Goal: Find specific page/section: Find specific page/section

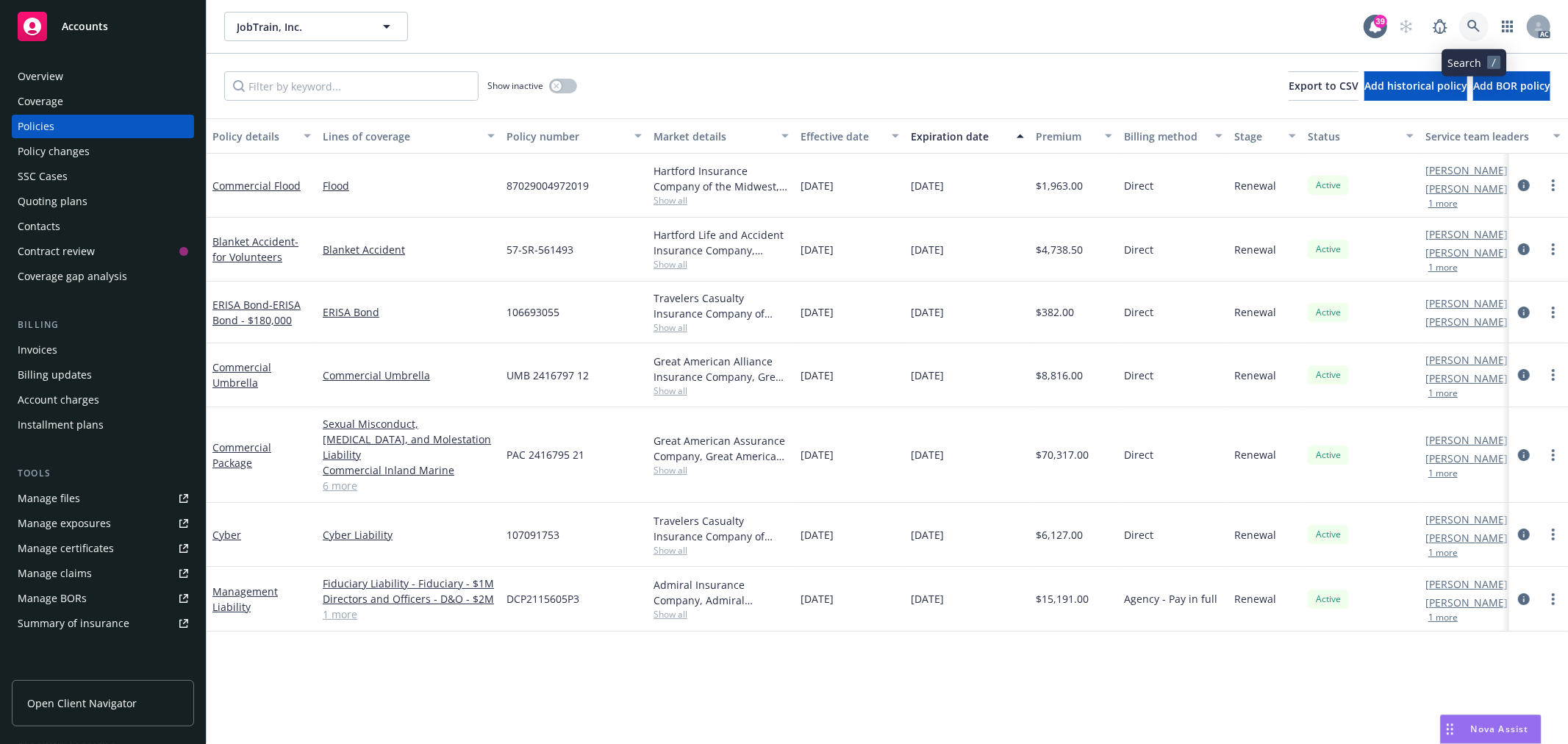
click at [1478, 26] on icon at bounding box center [1474, 26] width 13 height 13
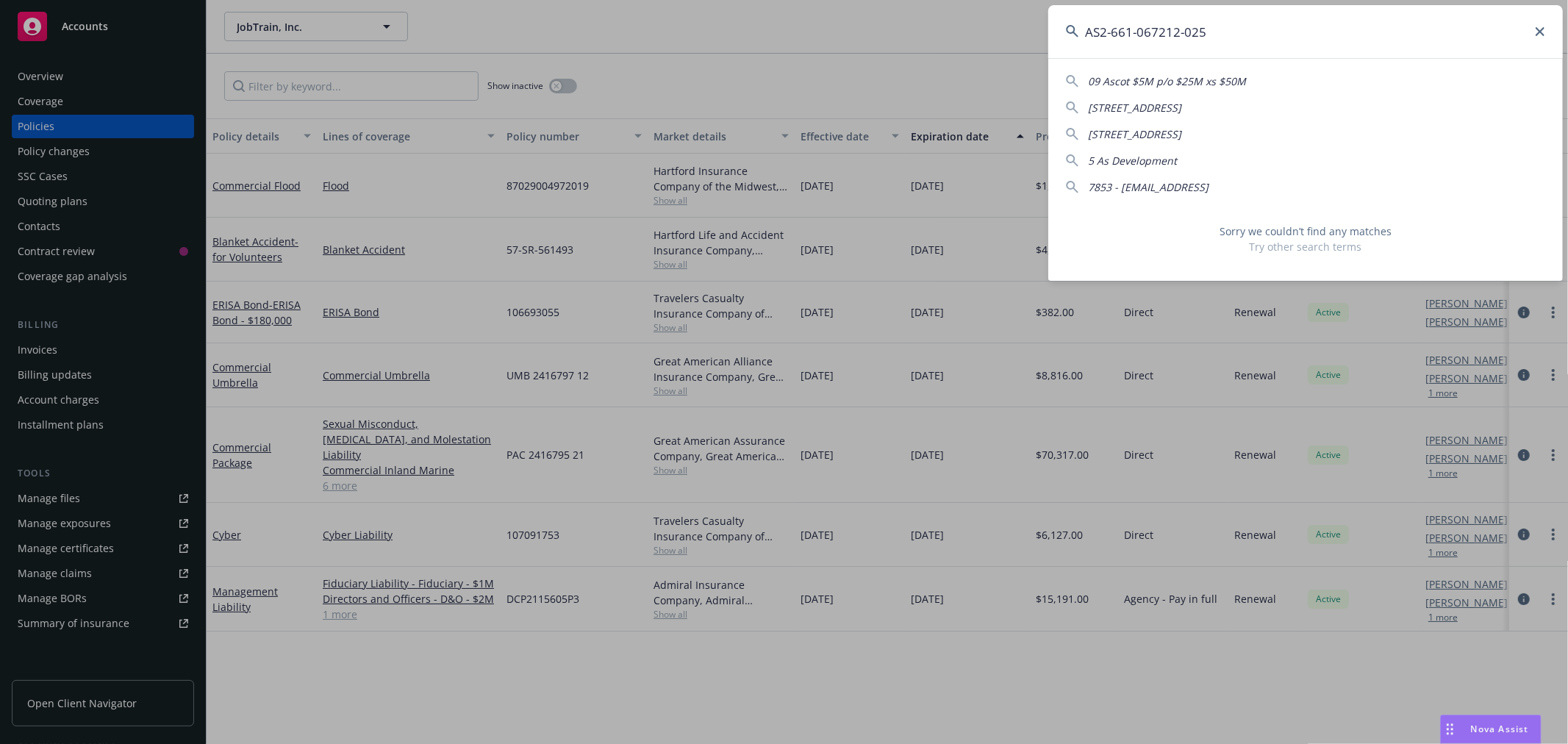
drag, startPoint x: 1263, startPoint y: 33, endPoint x: 1074, endPoint y: 33, distance: 189.0
click at [1074, 33] on div "AS2-661-067212-025" at bounding box center [1305, 31] width 514 height 53
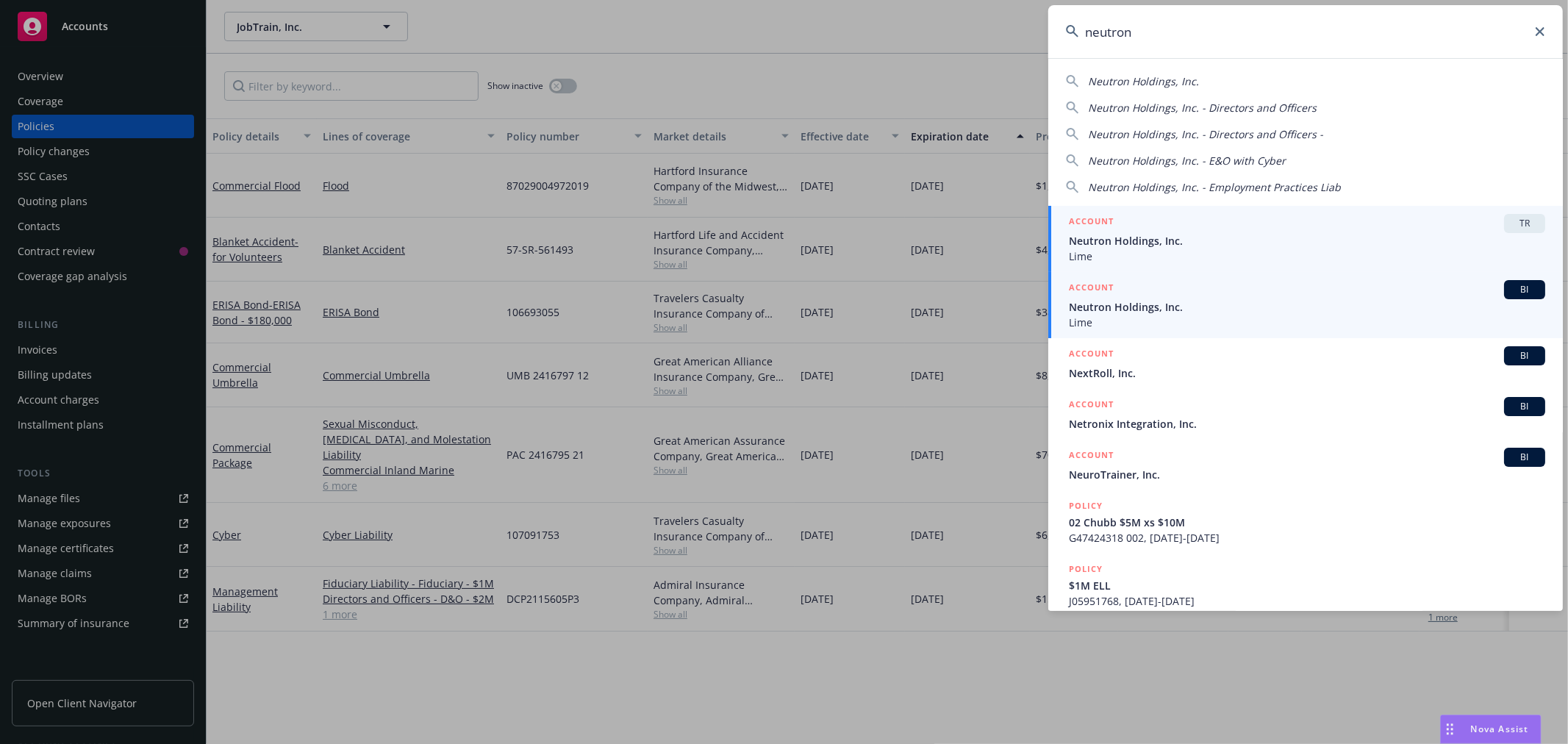
type input "neutron"
click at [1223, 295] on div "ACCOUNT BI" at bounding box center [1307, 290] width 477 height 19
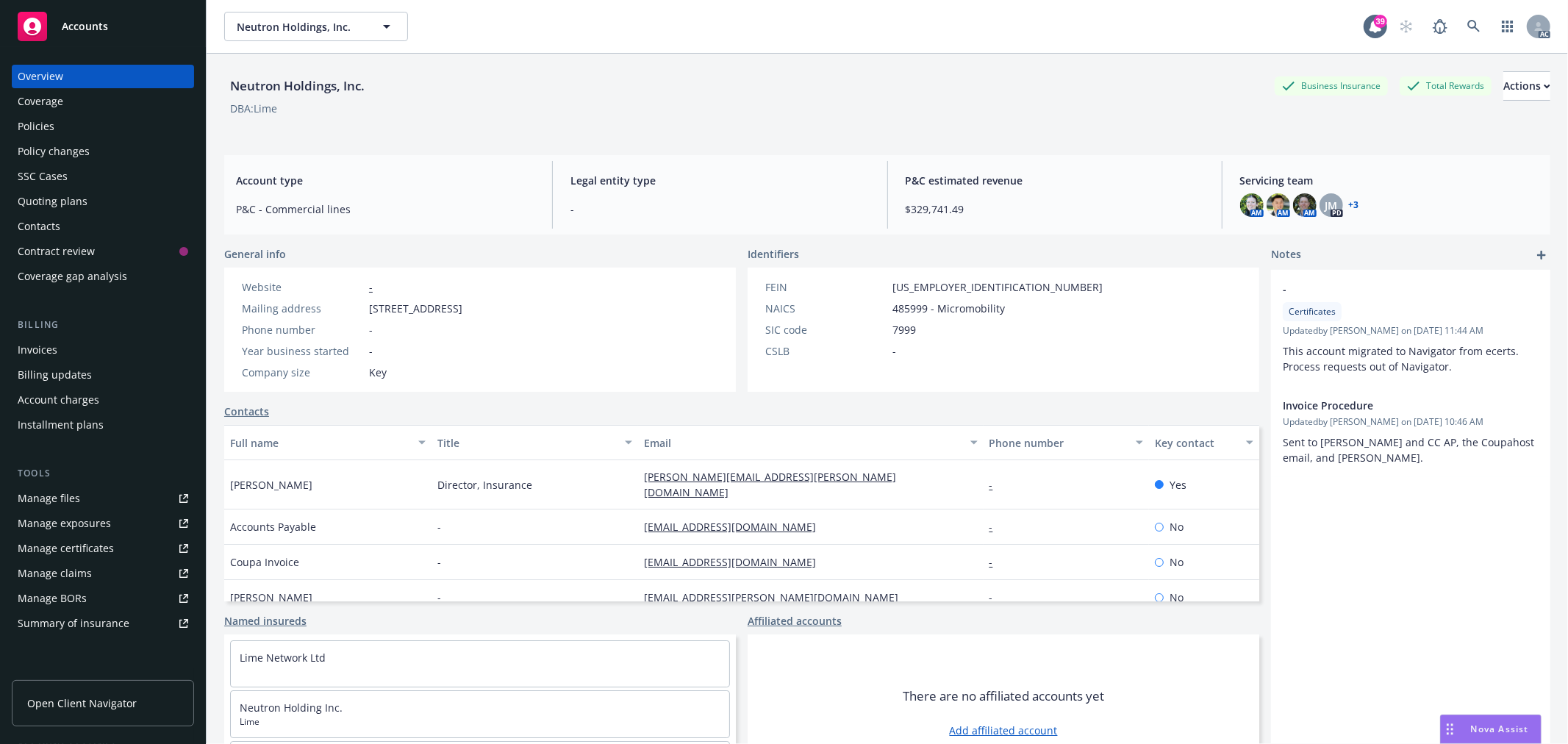
click at [46, 121] on div "Policies" at bounding box center [36, 126] width 37 height 23
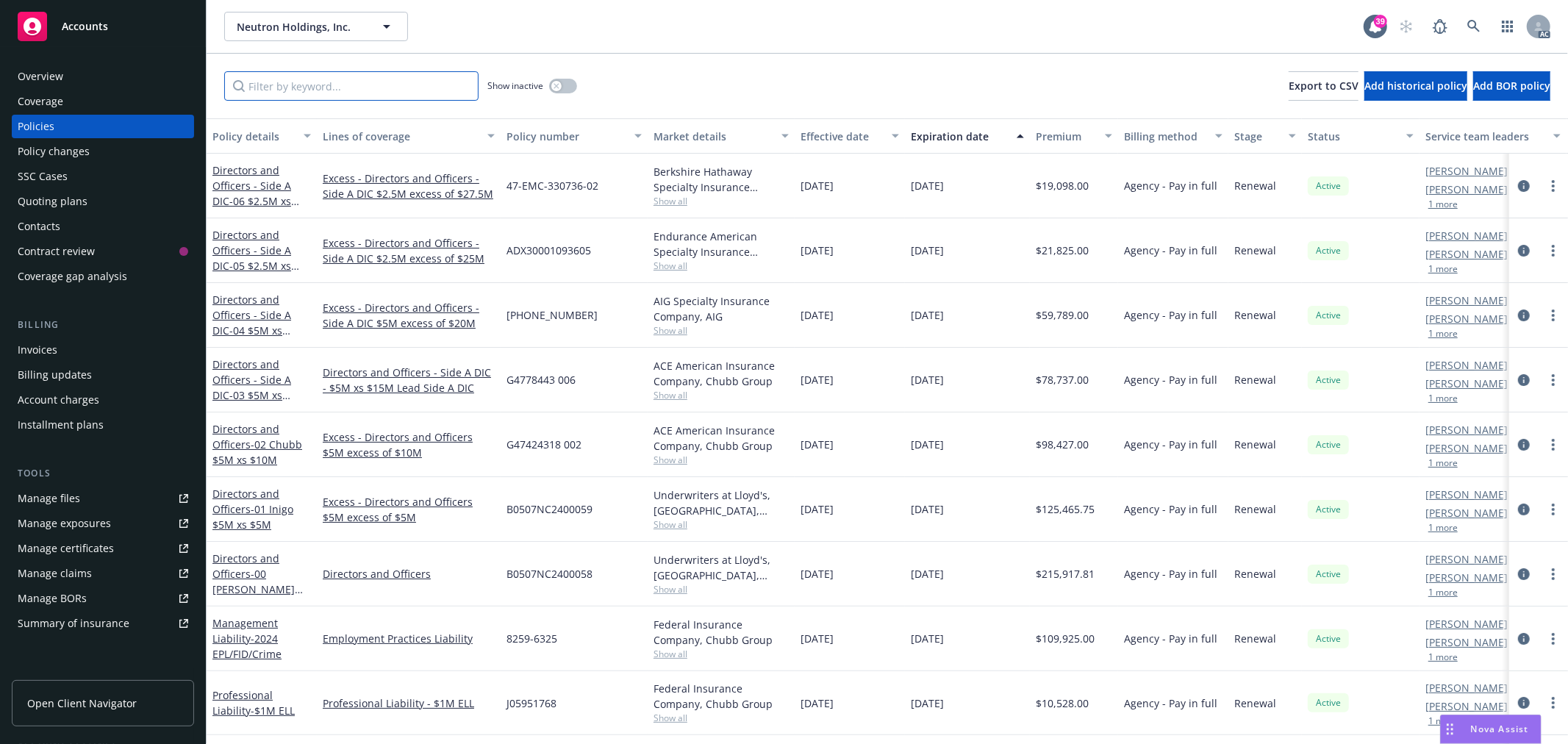
click at [434, 86] on input "Filter by keyword..." at bounding box center [351, 85] width 254 height 29
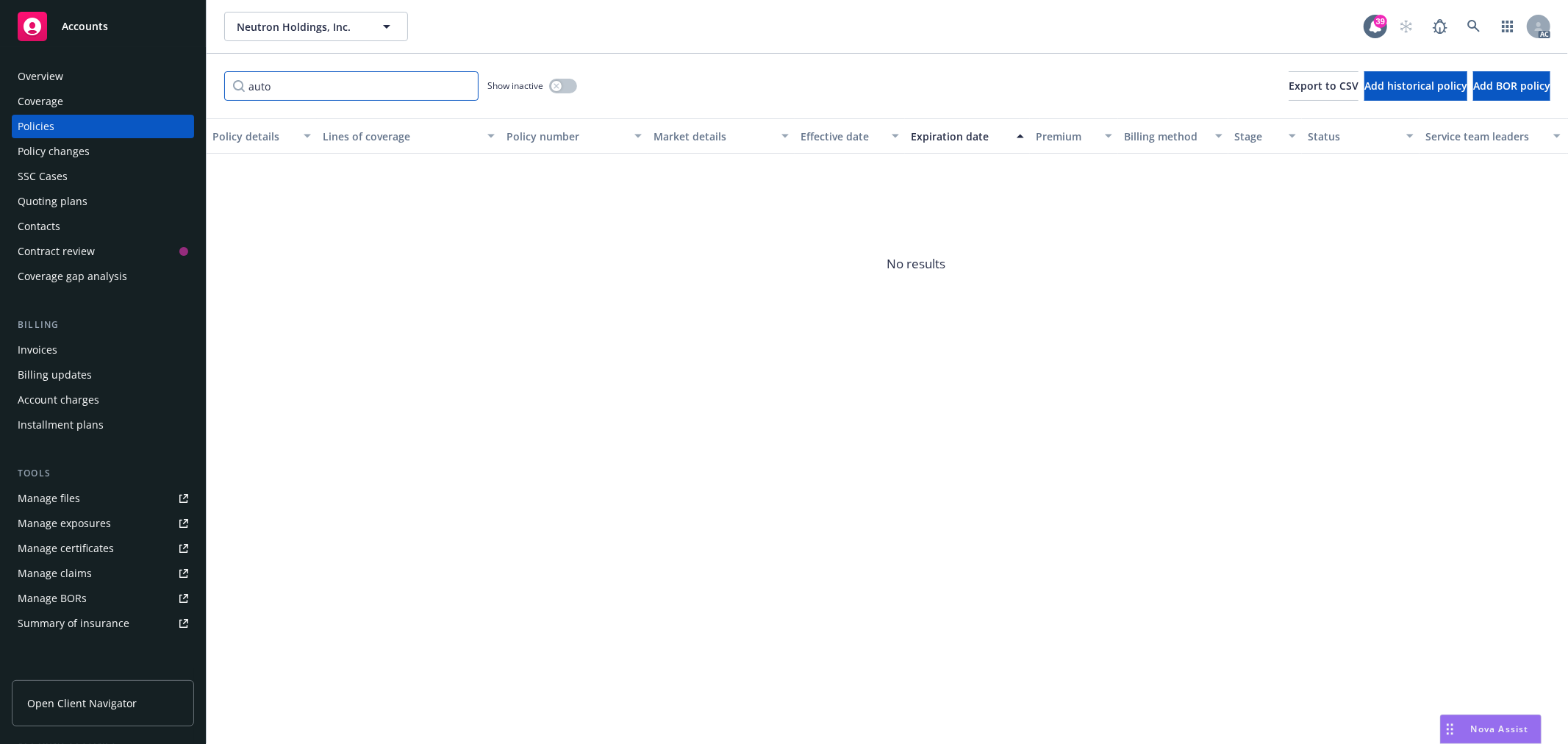
type input "auto"
click at [569, 84] on button "button" at bounding box center [563, 86] width 28 height 15
click at [569, 84] on icon "button" at bounding box center [569, 85] width 6 height 5
click at [464, 89] on input "auto" at bounding box center [351, 85] width 254 height 29
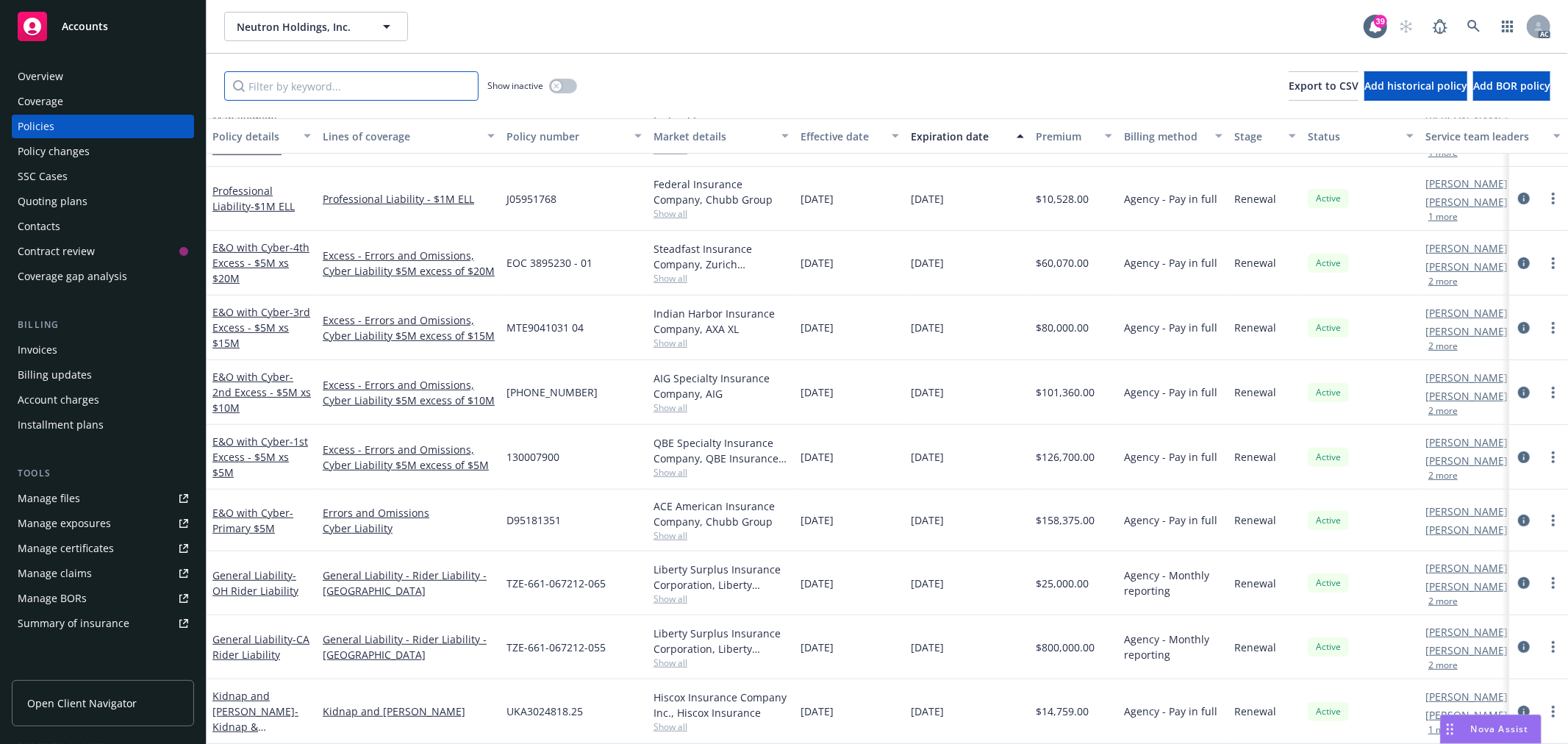
scroll to position [474, 0]
drag, startPoint x: 606, startPoint y: 570, endPoint x: 508, endPoint y: 569, distance: 98.0
click at [508, 569] on div "TZE-661-067212-065" at bounding box center [574, 584] width 147 height 64
copy span "TZE-661-067212-065"
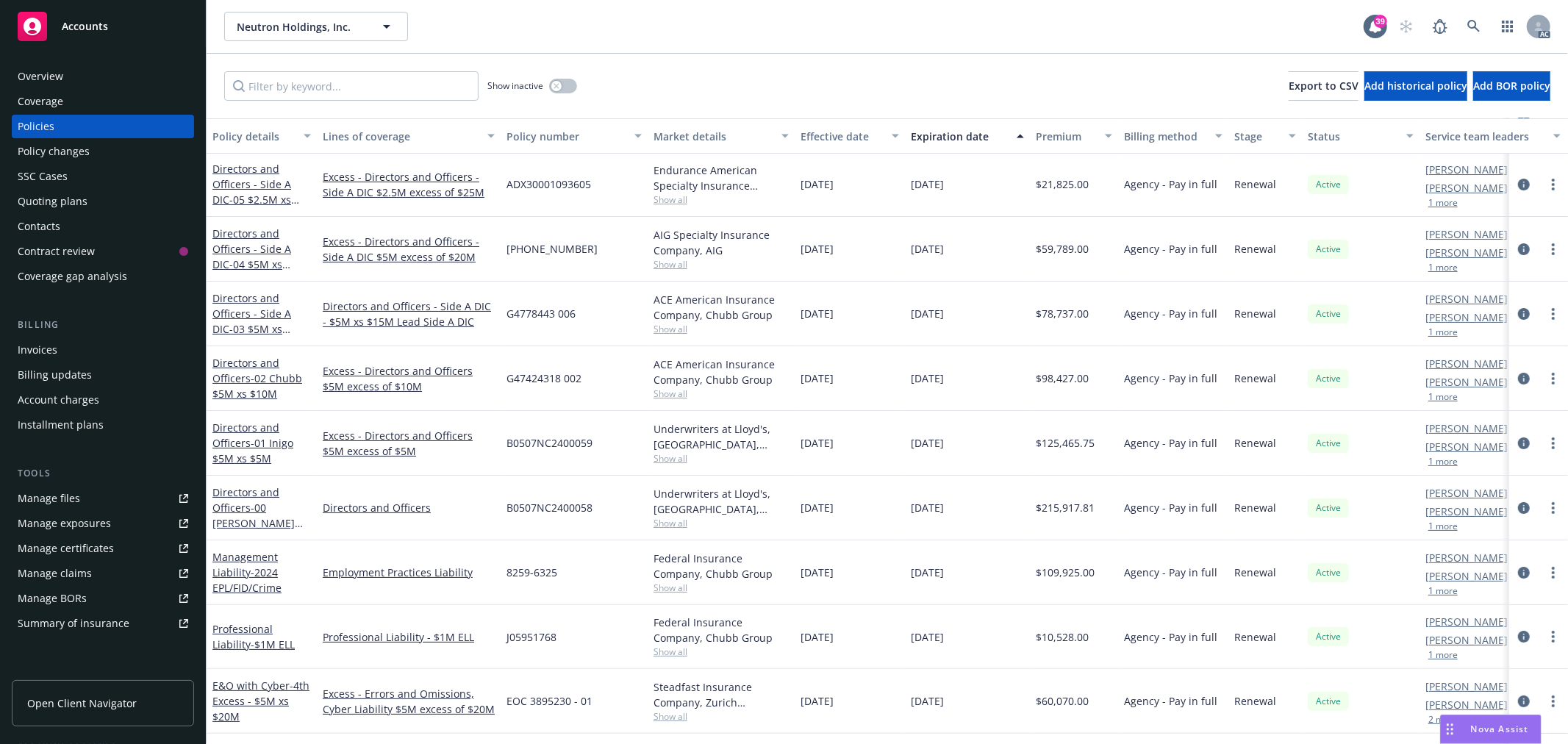
scroll to position [0, 0]
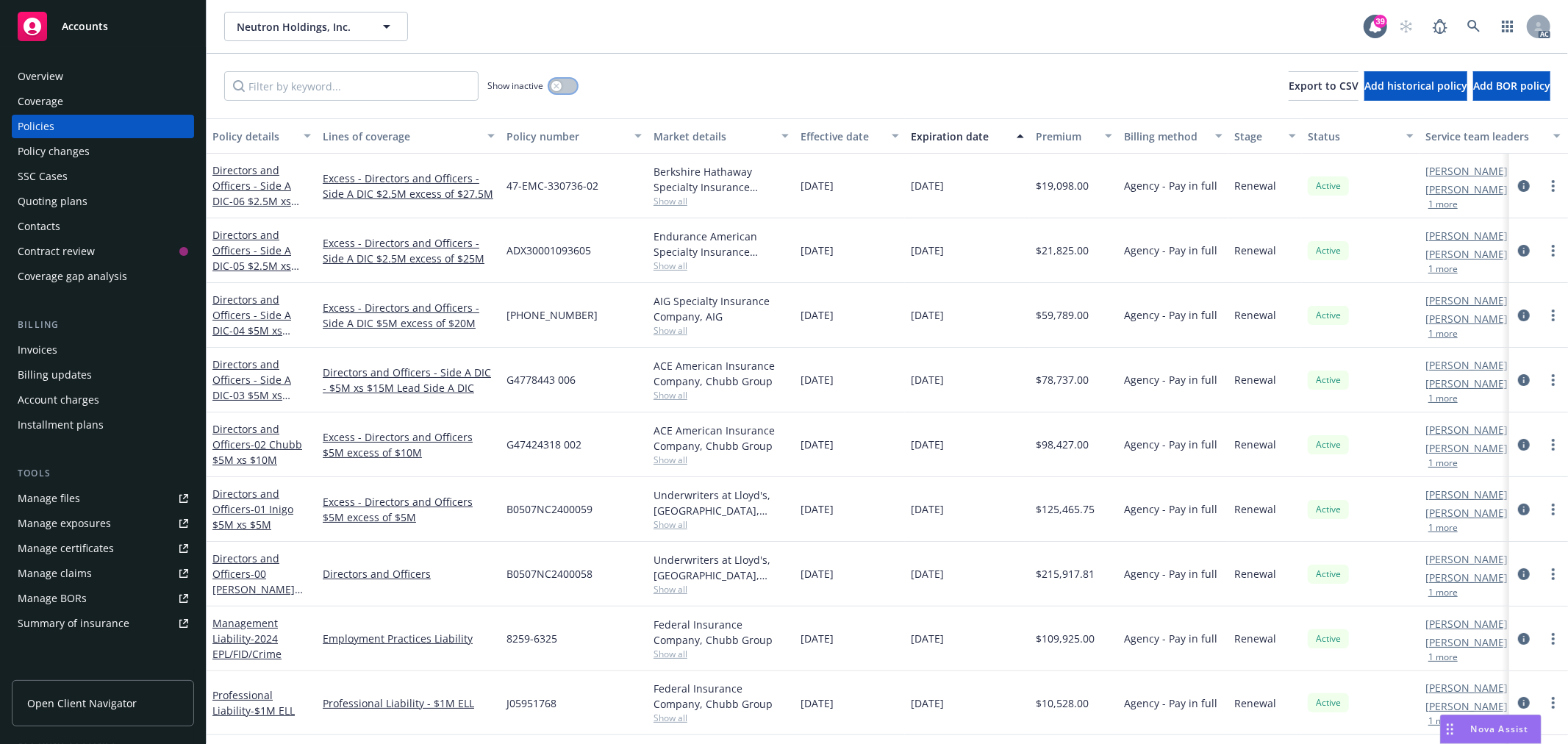
click at [553, 91] on button "button" at bounding box center [563, 86] width 28 height 15
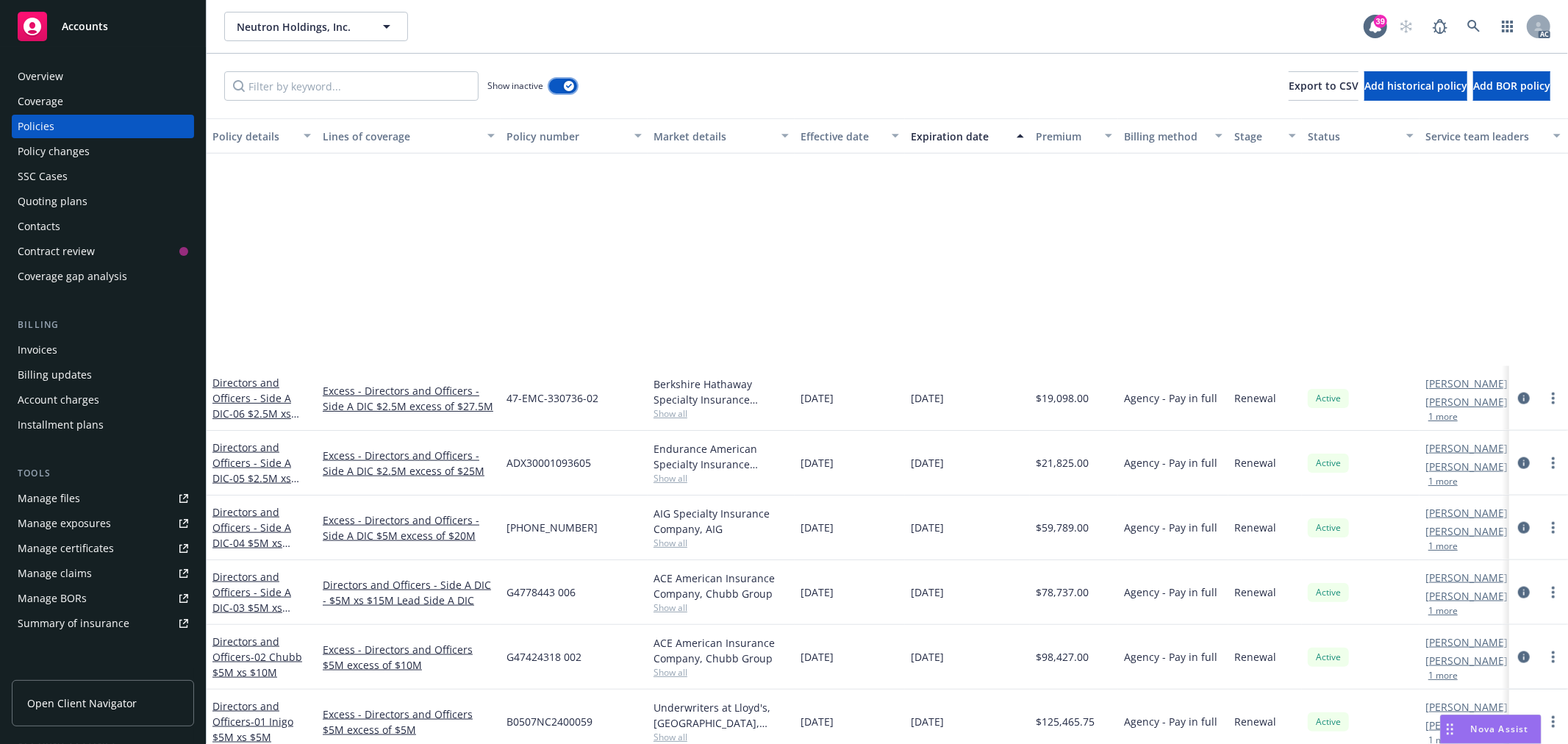
scroll to position [1878, 0]
